Goal: Obtain resource: Obtain resource

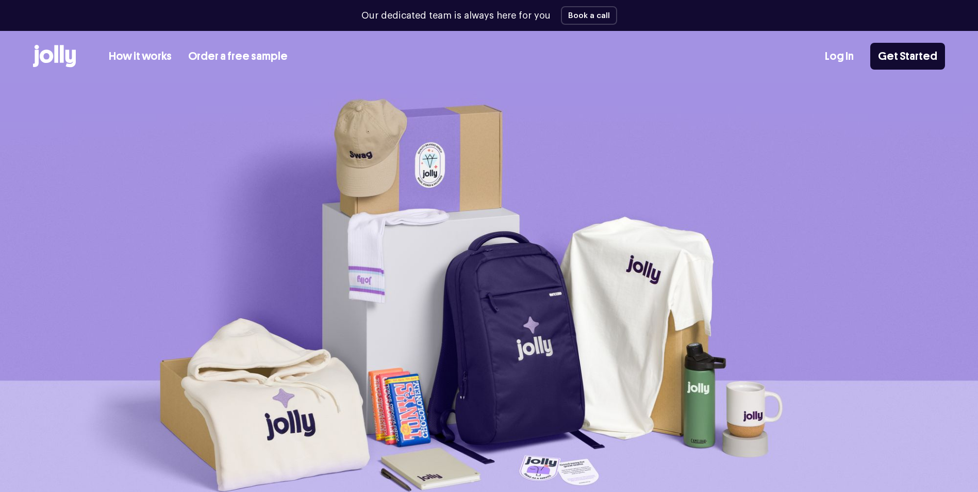
click at [249, 52] on link "Order a free sample" at bounding box center [237, 56] width 99 height 17
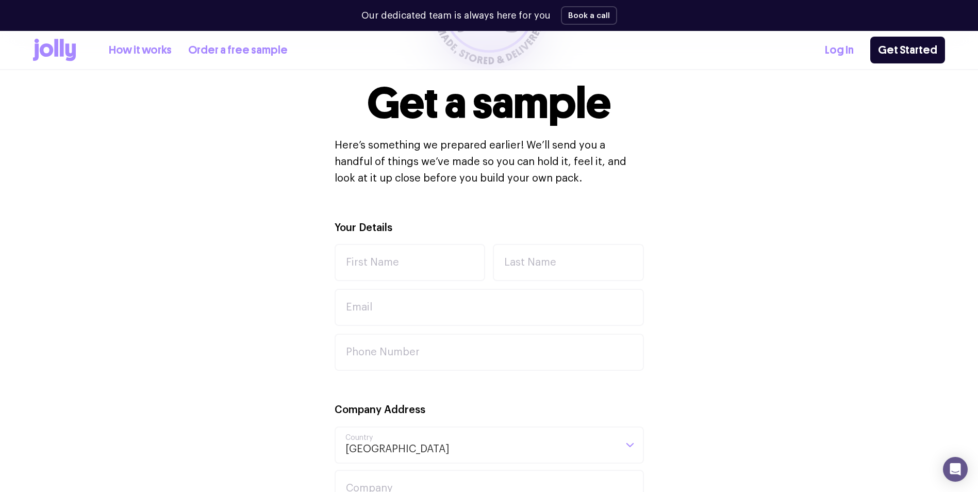
scroll to position [258, 0]
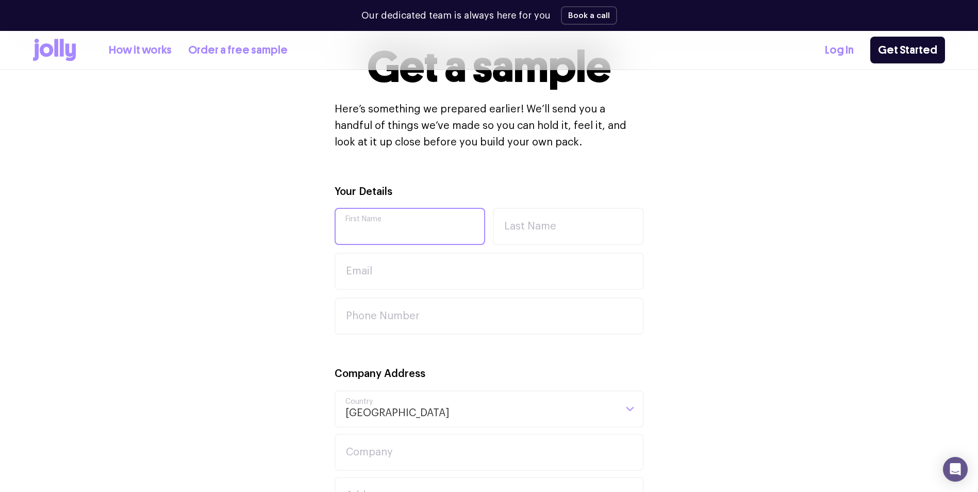
click at [403, 231] on input "First Name" at bounding box center [409, 226] width 151 height 37
type input "Ellie"
type input "Remaj"
type input "ellie_Remaj@hotmail.com"
type input "0409020154"
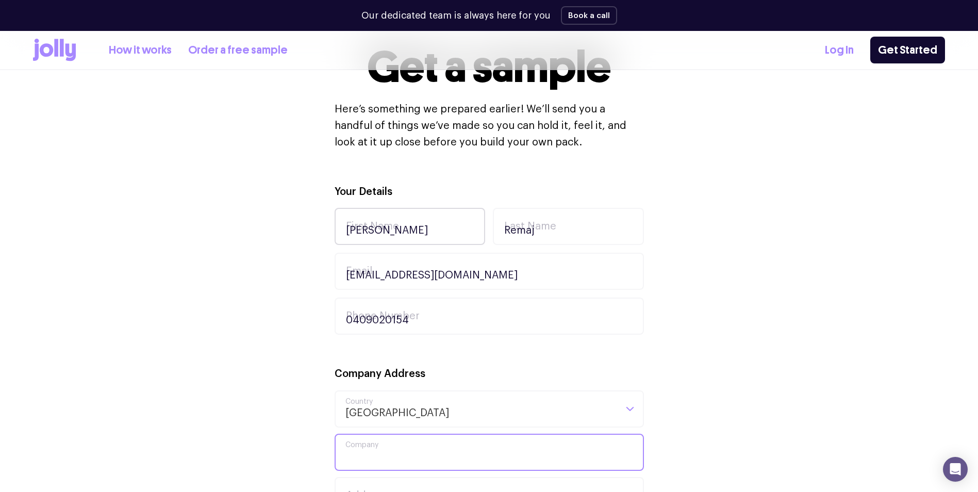
type input "Vitality studios"
type input "49 Clipper drive"
type input "ballijuira"
type input "6066"
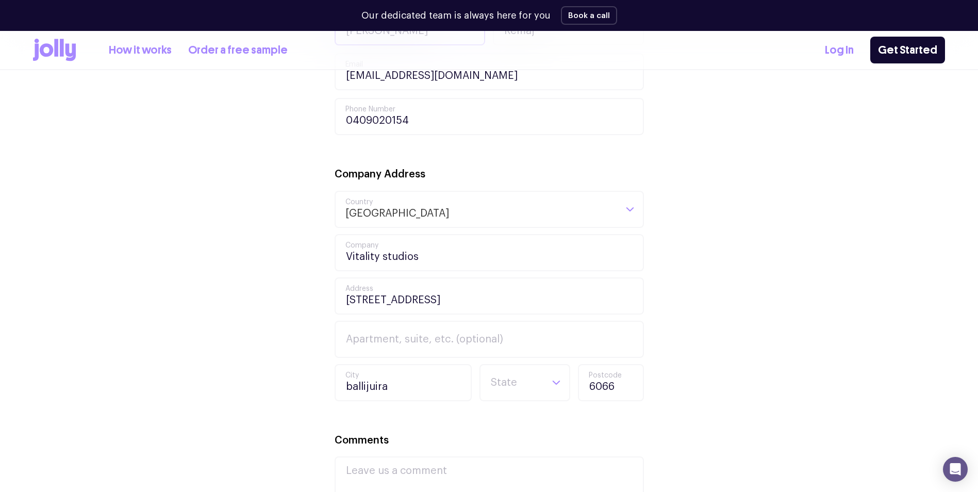
scroll to position [464, 0]
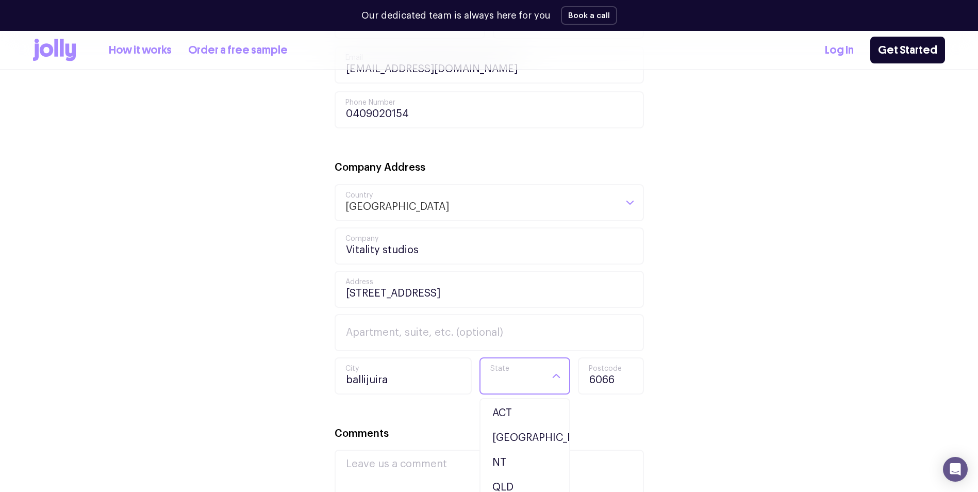
click at [546, 377] on div "Loading..." at bounding box center [556, 375] width 26 height 35
click at [383, 375] on input "ballijuira" at bounding box center [402, 375] width 137 height 37
drag, startPoint x: 399, startPoint y: 382, endPoint x: 334, endPoint y: 375, distance: 65.8
click at [334, 375] on input "ballijuira" at bounding box center [402, 375] width 137 height 37
type input "["
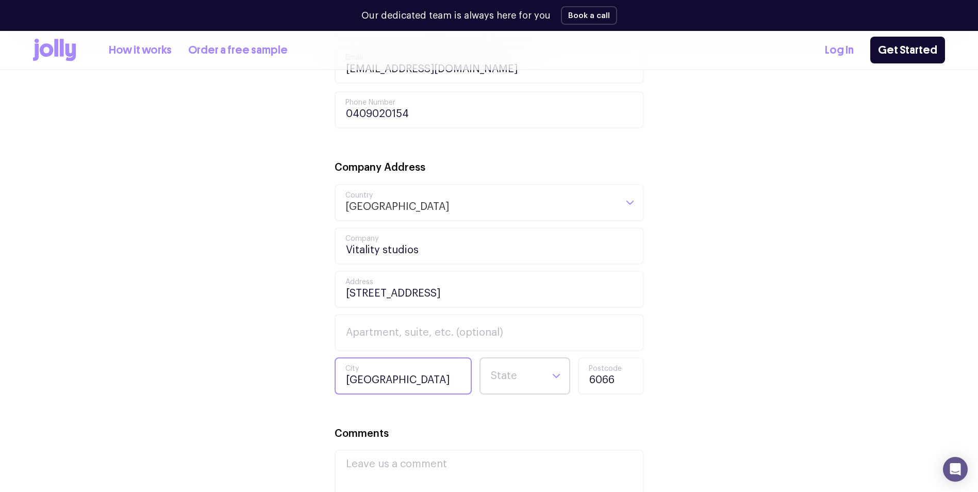
type input "Perth"
click at [513, 376] on input "Search for option" at bounding box center [516, 375] width 53 height 35
click at [513, 479] on li "WA" at bounding box center [525, 488] width 86 height 25
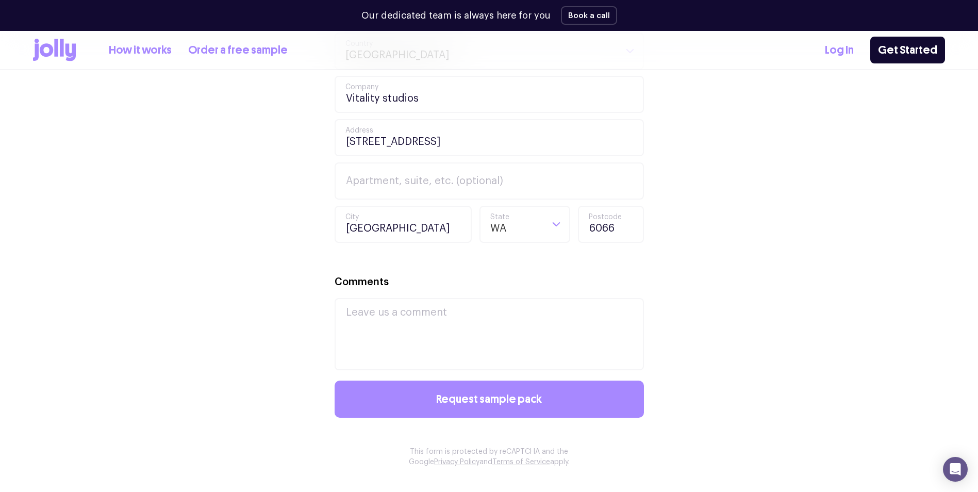
scroll to position [670, 0]
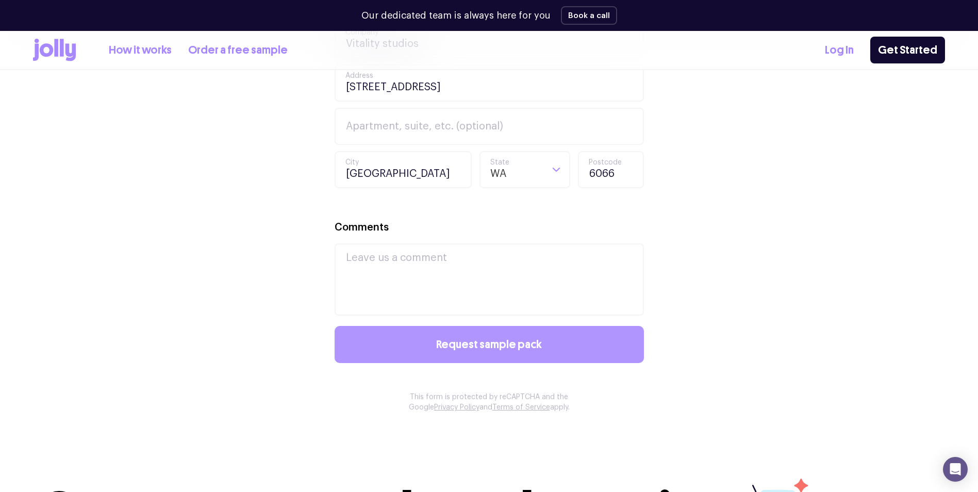
click at [559, 361] on button "Request sample pack" at bounding box center [488, 344] width 309 height 37
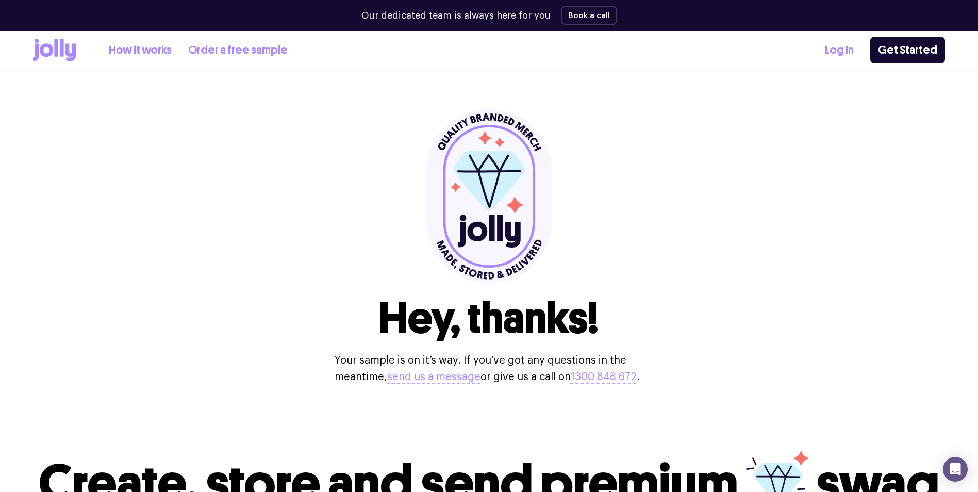
scroll to position [0, 0]
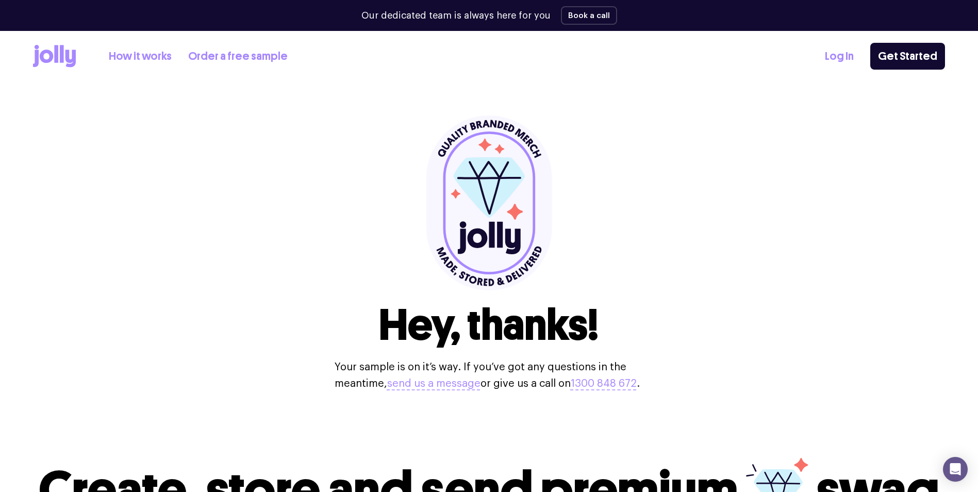
click at [50, 48] on icon at bounding box center [54, 56] width 43 height 23
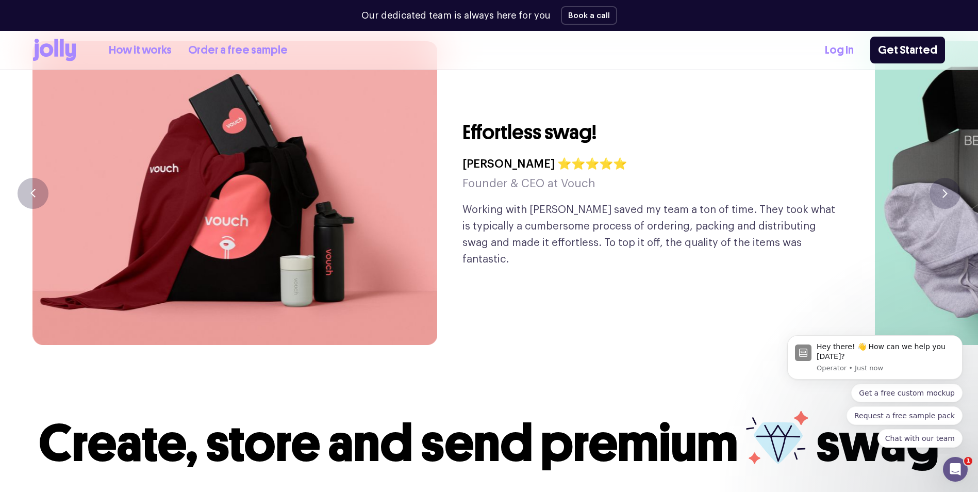
scroll to position [2540, 0]
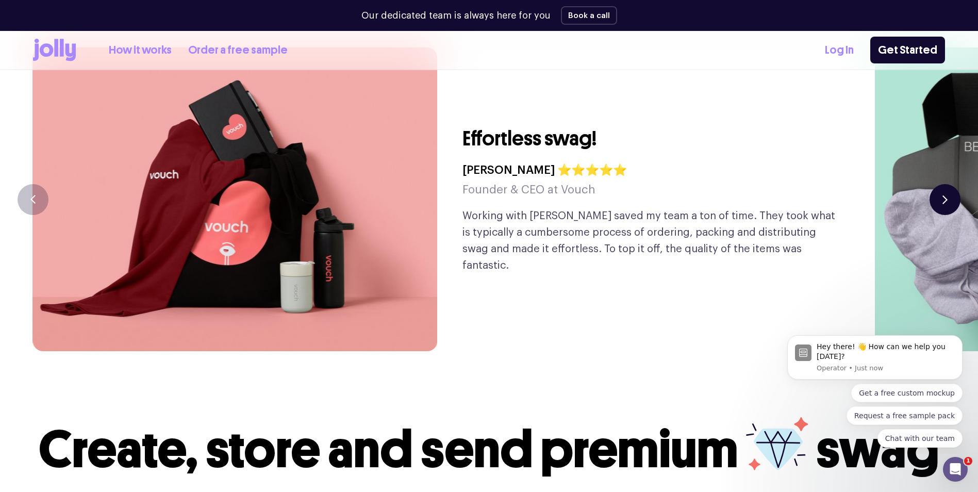
click at [954, 184] on button "button" at bounding box center [944, 199] width 31 height 31
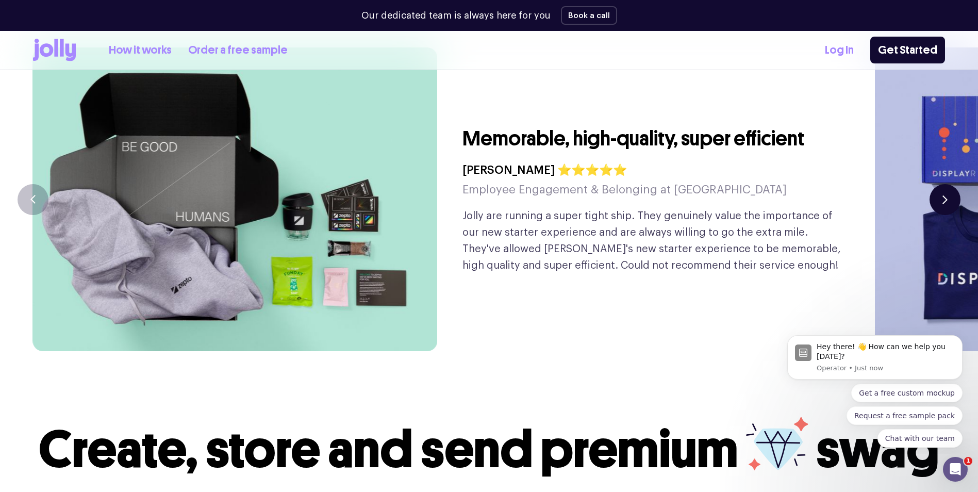
click at [954, 184] on button "button" at bounding box center [944, 199] width 31 height 31
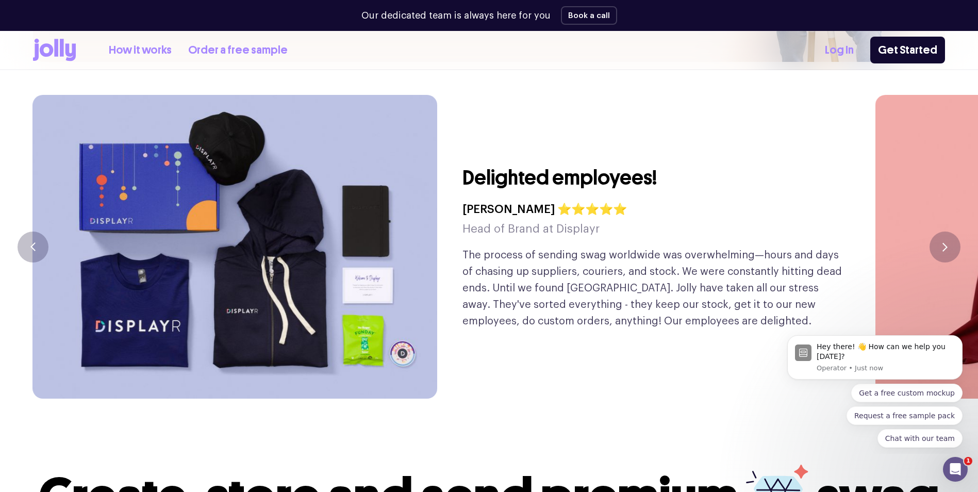
scroll to position [2488, 0]
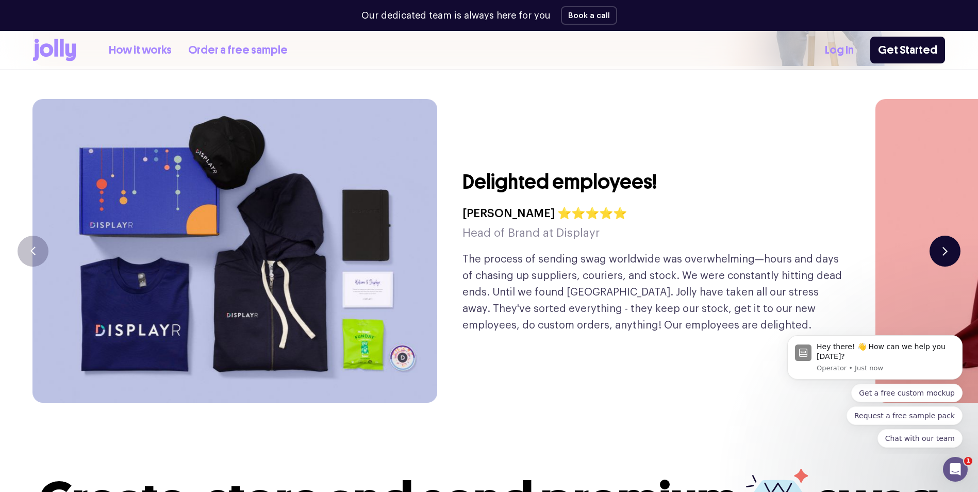
click at [947, 246] on icon "button" at bounding box center [944, 250] width 5 height 9
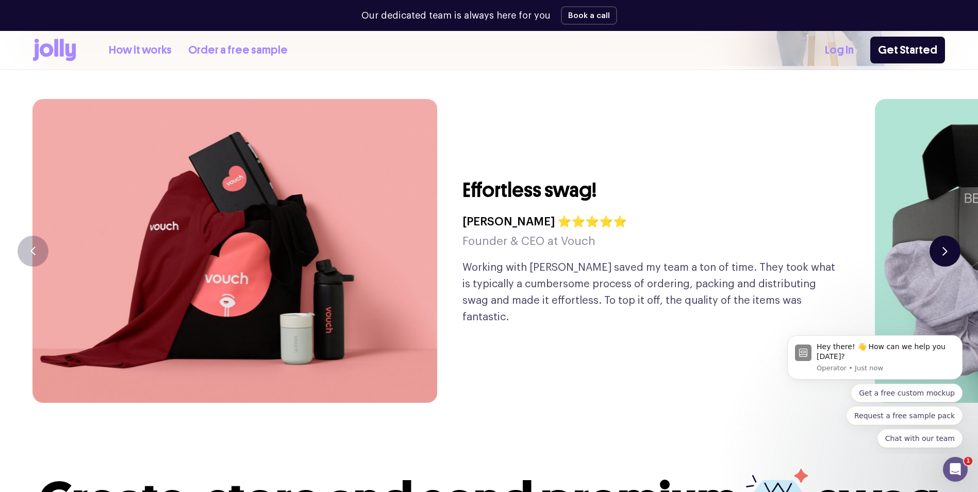
click at [947, 246] on icon "button" at bounding box center [944, 250] width 5 height 9
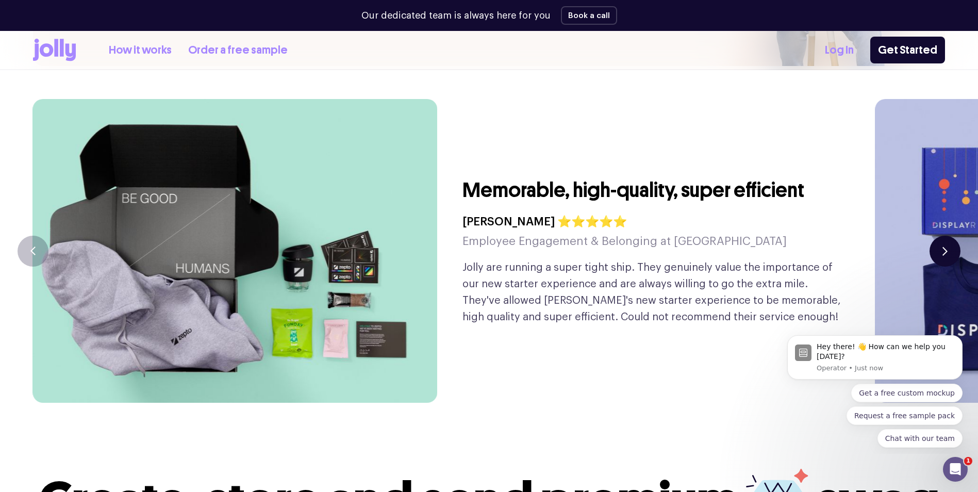
click at [947, 236] on button "button" at bounding box center [944, 251] width 31 height 31
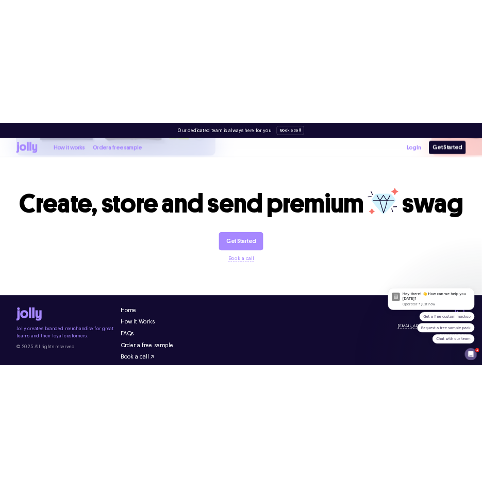
scroll to position [2849, 0]
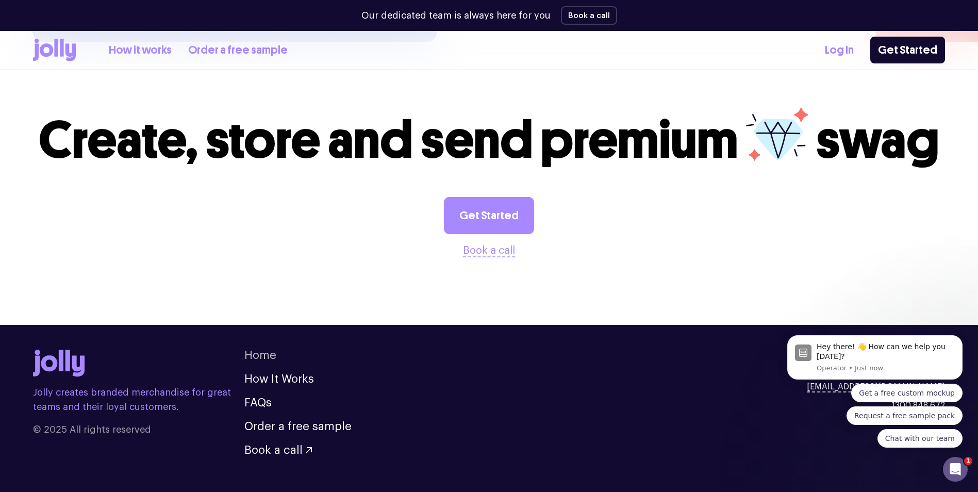
click at [252, 349] on link "Home" at bounding box center [260, 354] width 32 height 11
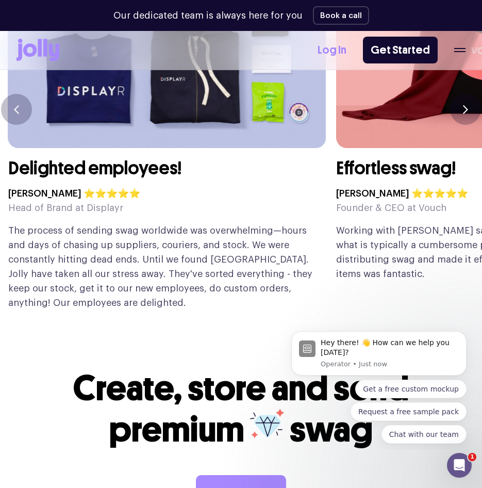
scroll to position [2721, 0]
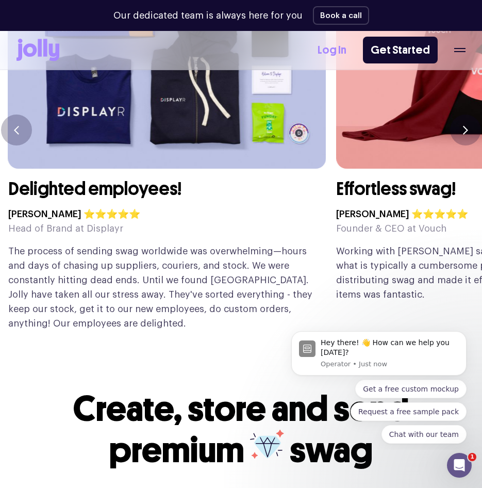
click at [463, 51] on icon "button" at bounding box center [459, 51] width 11 height 1
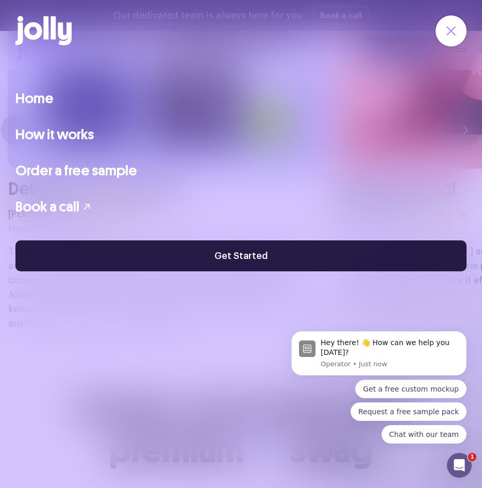
click at [324, 264] on link "Get Started" at bounding box center [240, 255] width 451 height 31
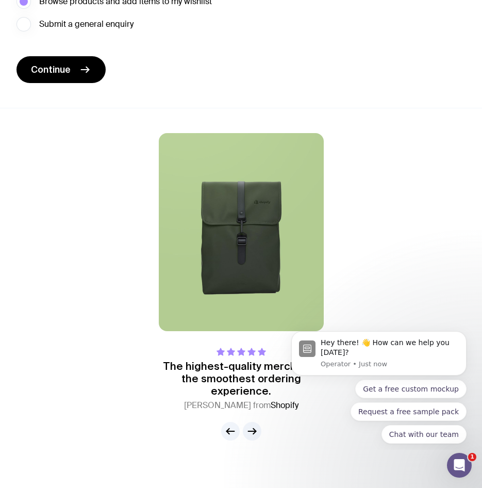
scroll to position [884, 0]
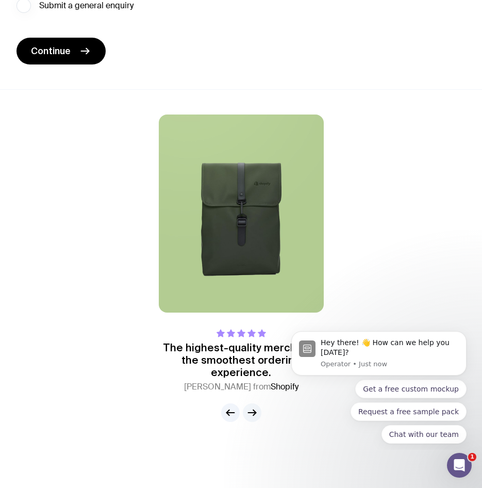
click at [256, 414] on icon "button" at bounding box center [252, 412] width 12 height 12
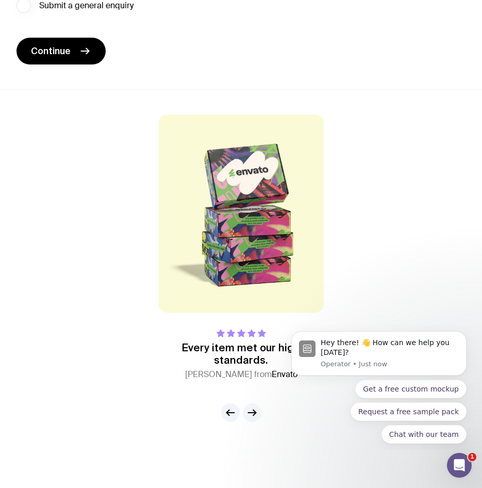
click at [256, 414] on icon "button" at bounding box center [252, 412] width 12 height 12
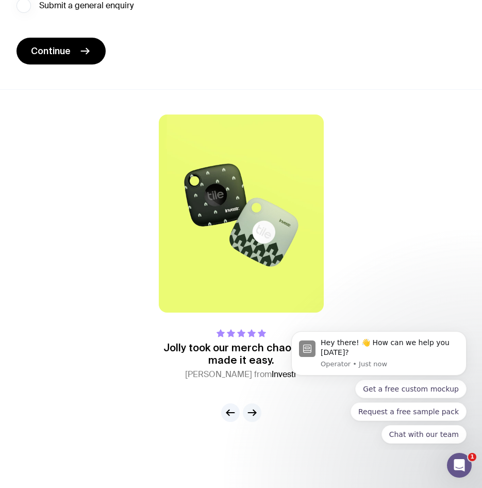
click at [256, 414] on icon "button" at bounding box center [252, 412] width 12 height 12
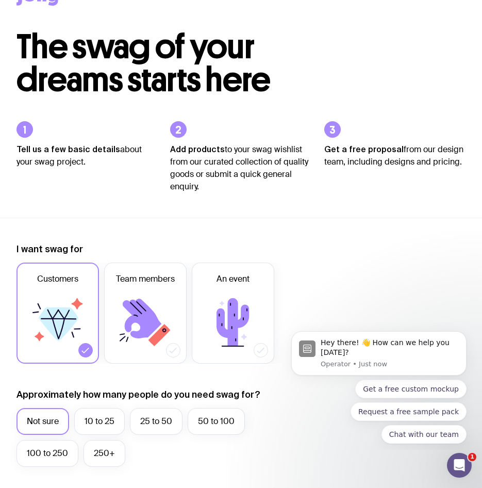
scroll to position [0, 0]
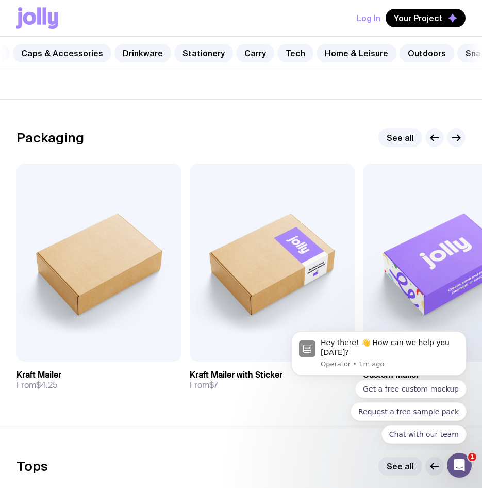
scroll to position [0, 211]
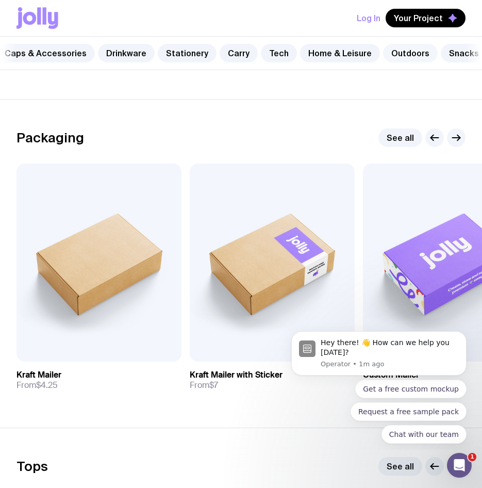
click at [407, 54] on link "Outdoors" at bounding box center [410, 53] width 55 height 19
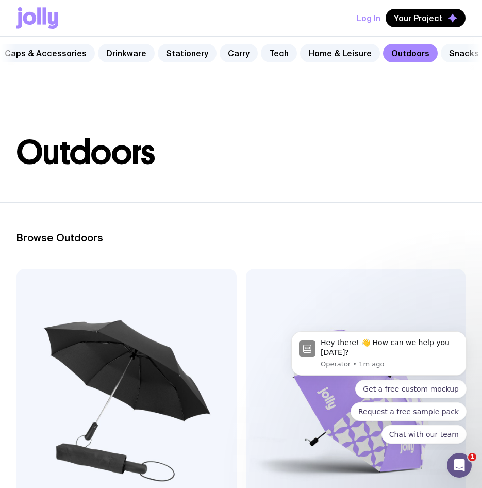
click at [441, 51] on link "Snacks" at bounding box center [464, 53] width 46 height 19
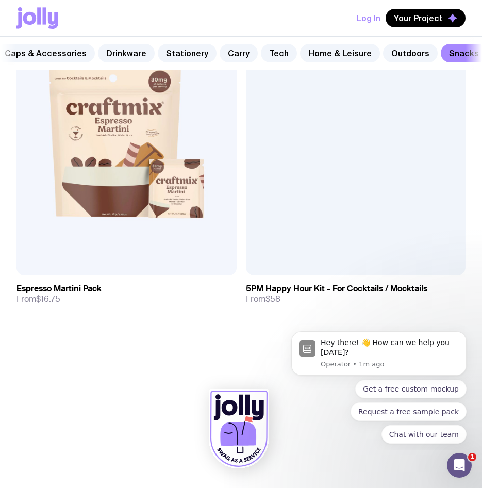
scroll to position [1959, 0]
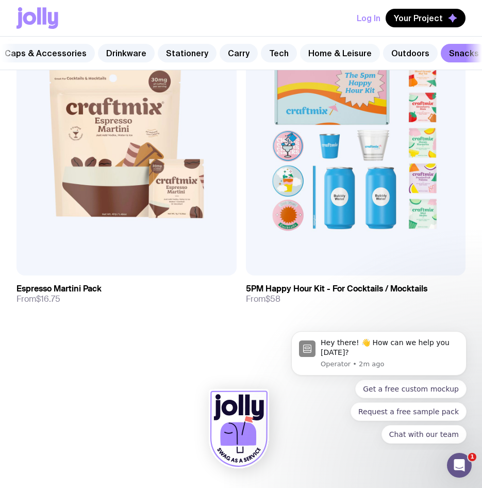
click at [333, 46] on link "Home & Leisure" at bounding box center [340, 53] width 80 height 19
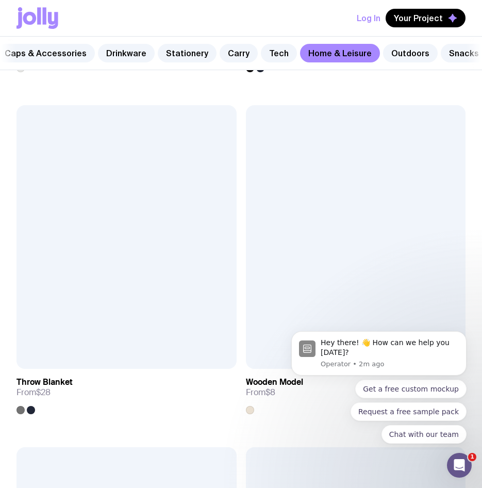
scroll to position [4277, 0]
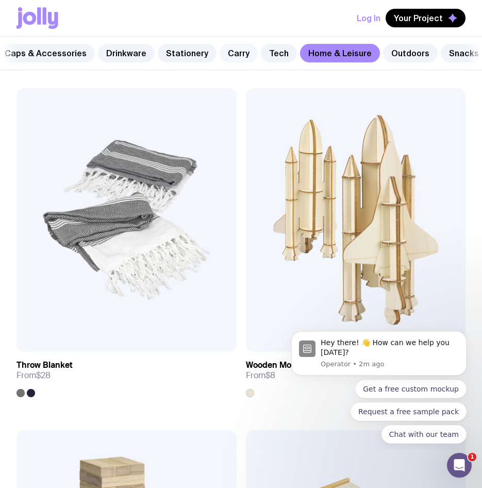
click at [220, 54] on link "Carry" at bounding box center [239, 53] width 38 height 19
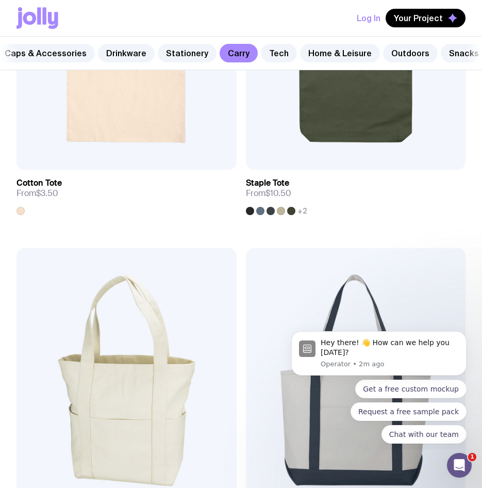
scroll to position [361, 0]
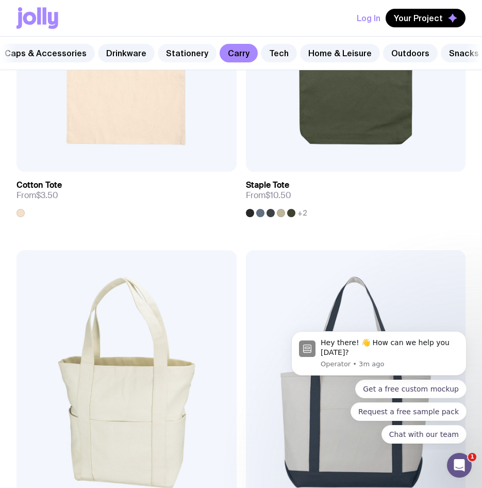
click at [181, 56] on link "Stationery" at bounding box center [187, 53] width 59 height 19
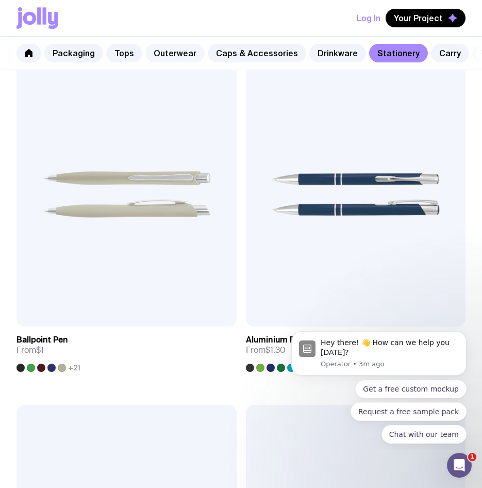
click at [184, 49] on link "Outerwear" at bounding box center [174, 53] width 59 height 19
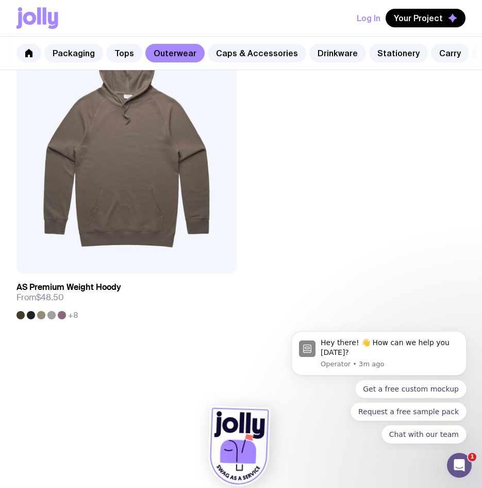
scroll to position [3694, 0]
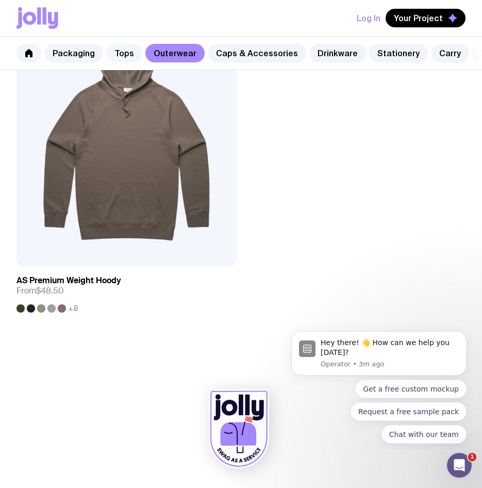
click at [113, 53] on link "Tops" at bounding box center [124, 53] width 36 height 19
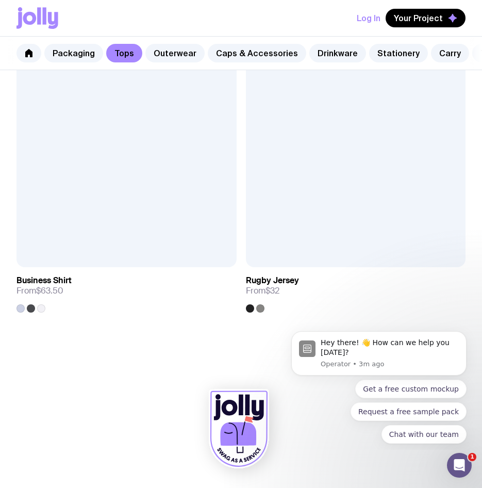
scroll to position [2667, 0]
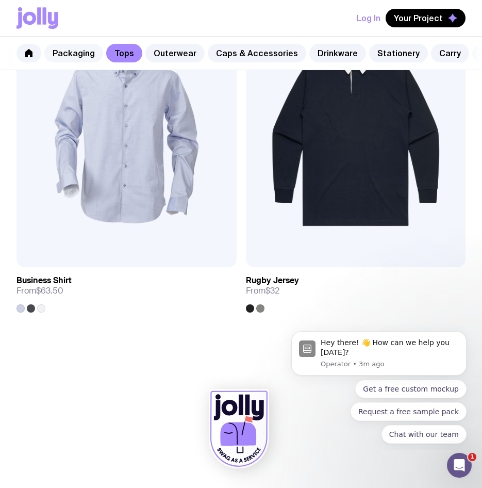
click at [73, 54] on link "Packaging" at bounding box center [73, 53] width 59 height 19
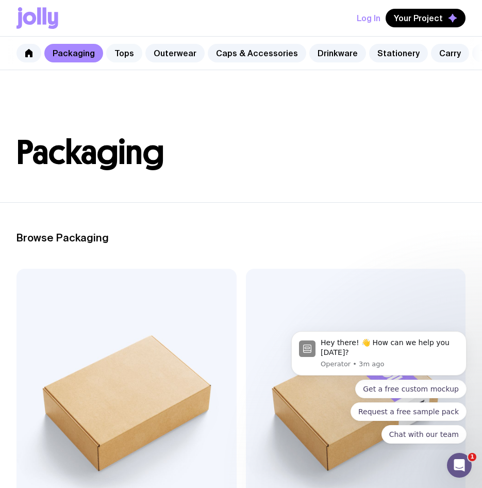
click at [127, 52] on link "Tops" at bounding box center [124, 53] width 36 height 19
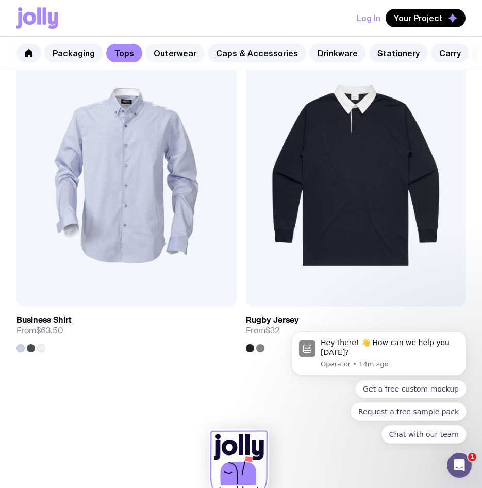
scroll to position [2616, 0]
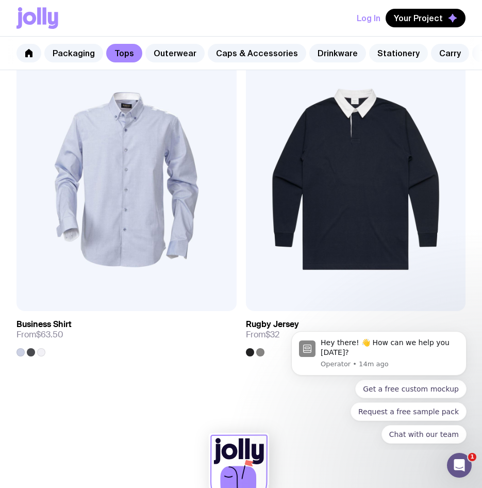
click at [373, 57] on link "Stationery" at bounding box center [398, 53] width 59 height 19
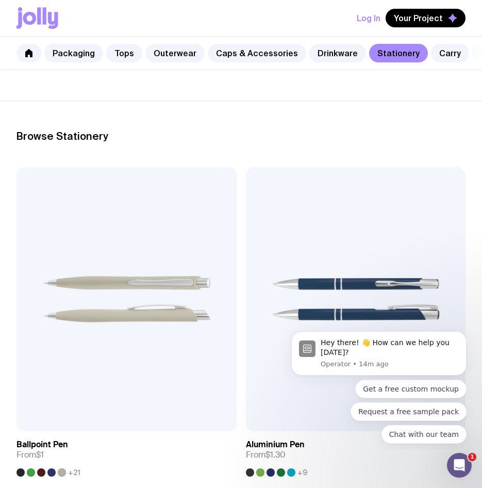
scroll to position [103, 0]
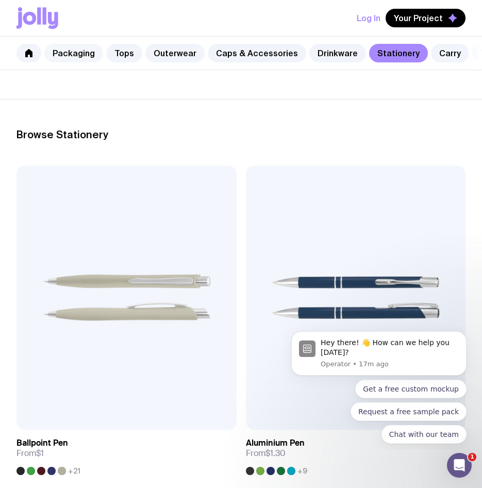
click at [83, 59] on link "Packaging" at bounding box center [73, 53] width 59 height 19
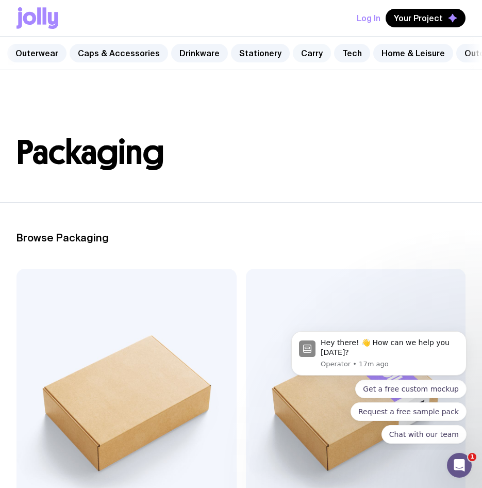
scroll to position [0, 126]
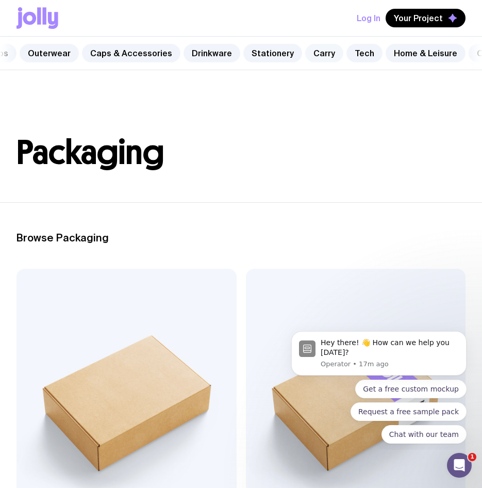
click at [314, 52] on link "Carry" at bounding box center [324, 53] width 38 height 19
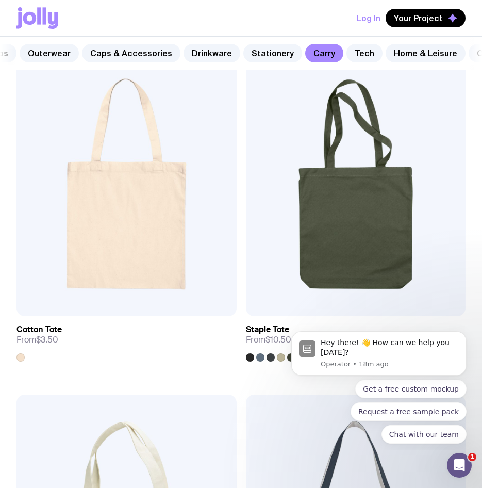
scroll to position [155, 0]
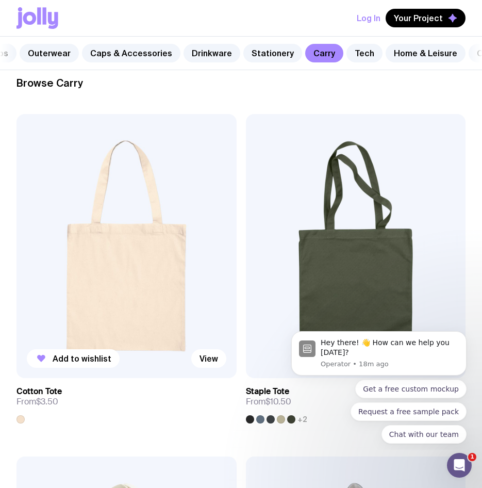
click at [155, 249] on img at bounding box center [126, 246] width 220 height 264
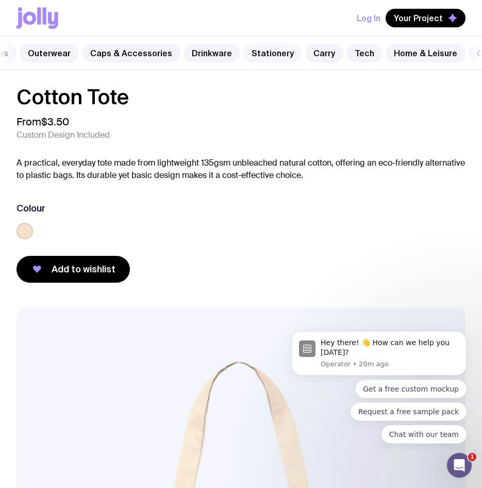
click at [252, 54] on link "Stationery" at bounding box center [272, 53] width 59 height 19
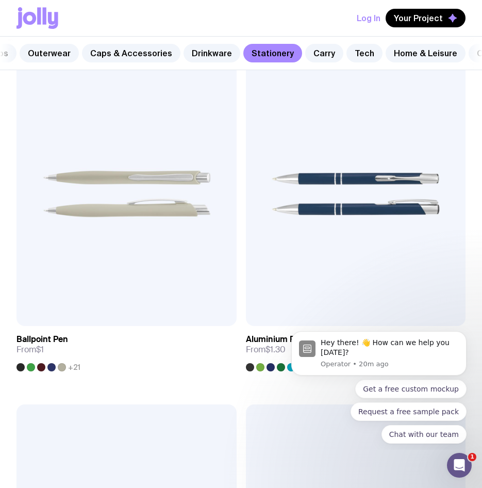
scroll to position [206, 0]
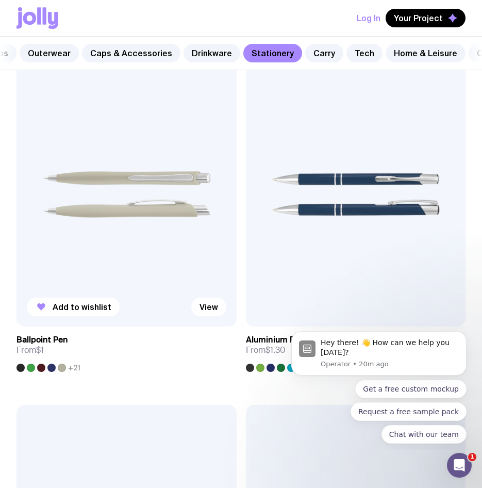
click at [141, 197] on img at bounding box center [126, 194] width 220 height 264
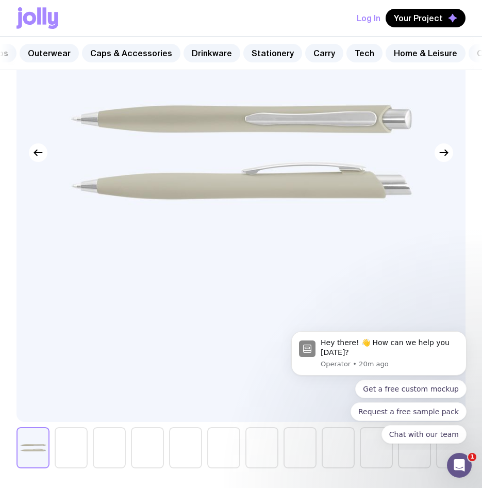
scroll to position [464, 0]
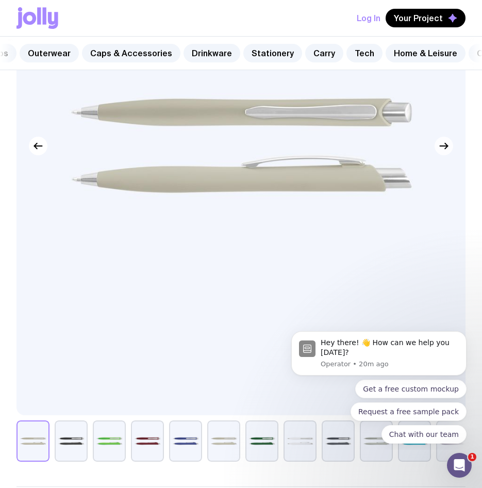
click at [446, 155] on button "button" at bounding box center [443, 146] width 19 height 19
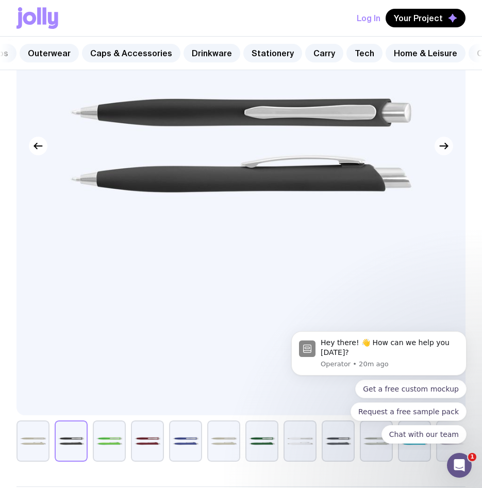
click at [445, 152] on icon "button" at bounding box center [444, 146] width 12 height 12
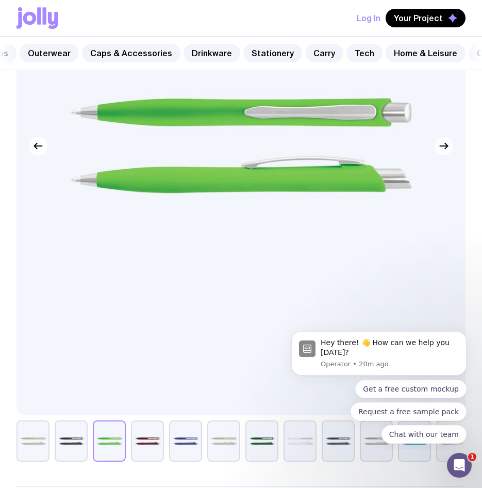
click at [445, 152] on icon "button" at bounding box center [444, 146] width 12 height 12
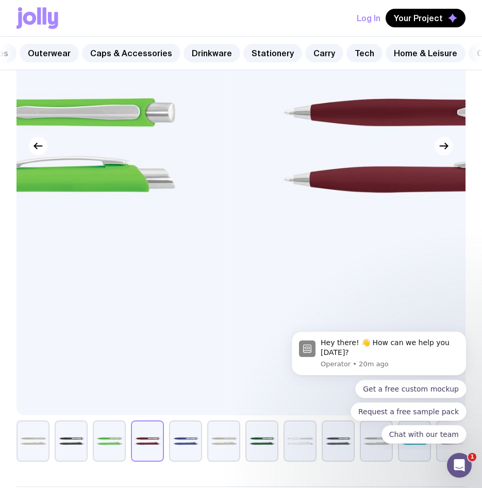
click at [445, 152] on icon "button" at bounding box center [444, 146] width 12 height 12
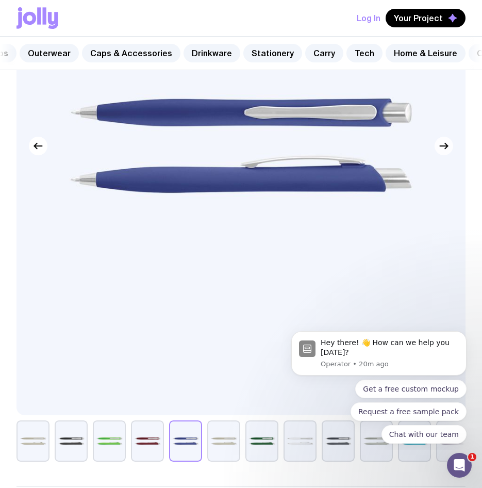
click at [445, 152] on icon "button" at bounding box center [444, 146] width 12 height 12
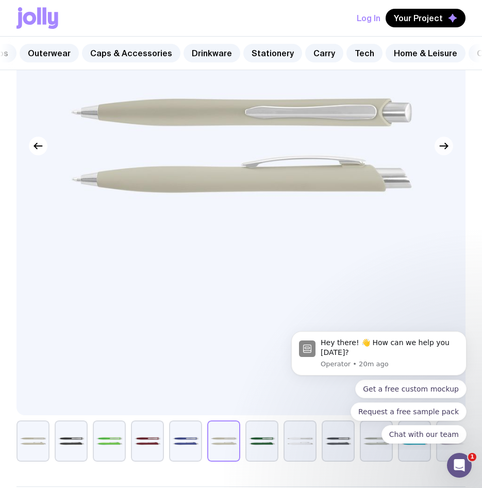
click at [445, 152] on icon "button" at bounding box center [444, 146] width 12 height 12
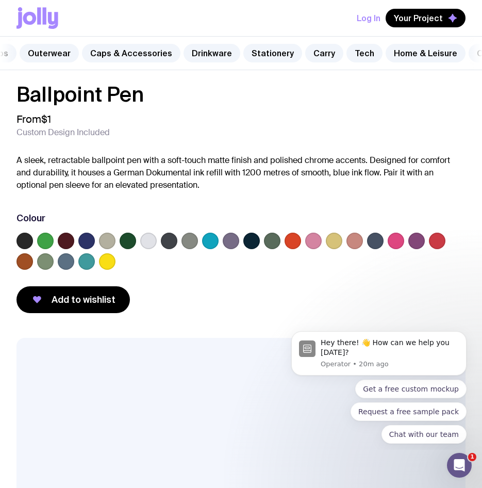
scroll to position [0, 0]
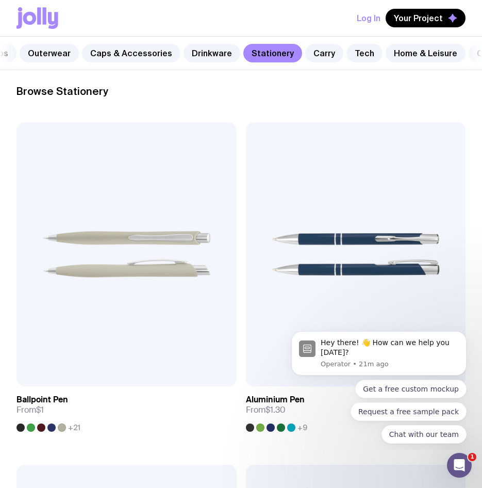
scroll to position [155, 0]
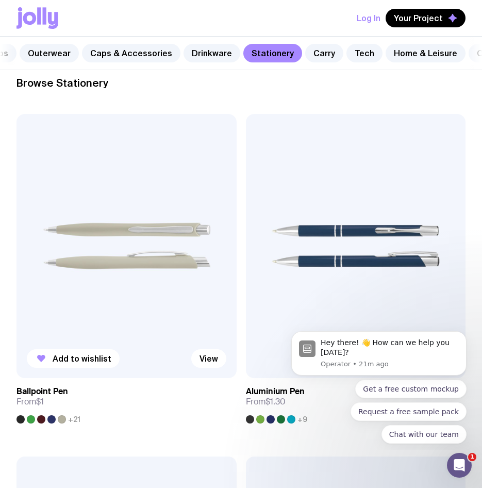
click at [171, 209] on img at bounding box center [126, 246] width 220 height 264
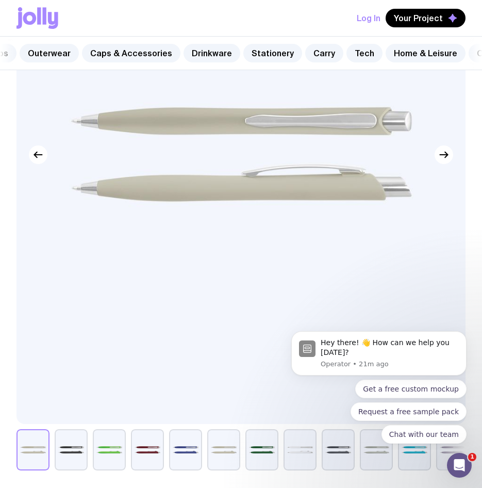
scroll to position [567, 0]
